Goal: Information Seeking & Learning: Learn about a topic

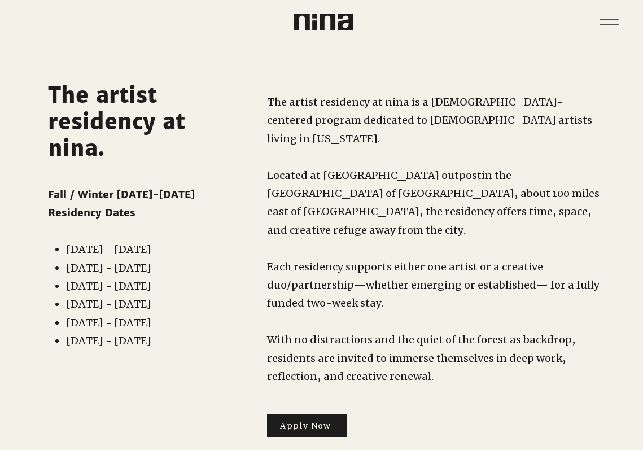
click at [308, 25] on img at bounding box center [323, 22] width 59 height 16
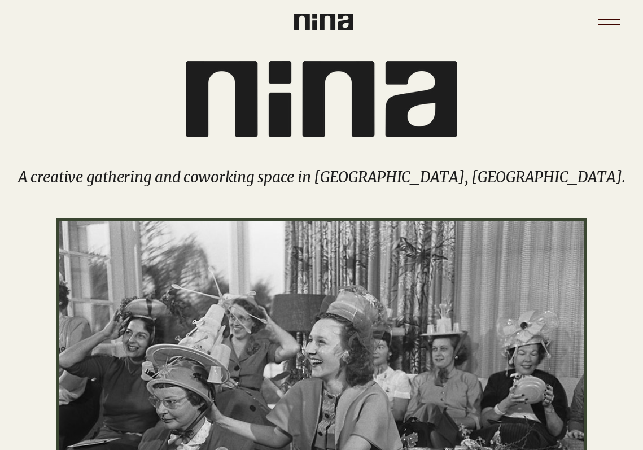
click at [618, 23] on icon "Menu" at bounding box center [609, 22] width 40 height 40
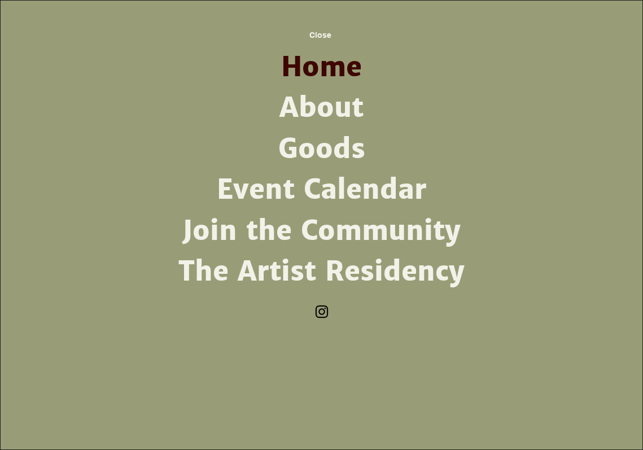
click at [351, 274] on link "The Artist Residency" at bounding box center [321, 271] width 295 height 41
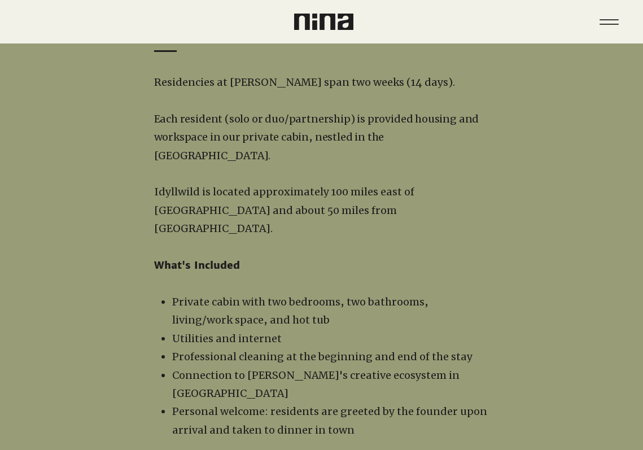
scroll to position [1066, 0]
